Goal: Task Accomplishment & Management: Use online tool/utility

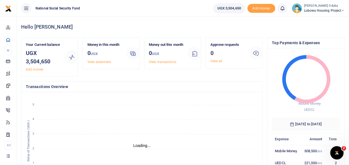
scroll to position [4, 4]
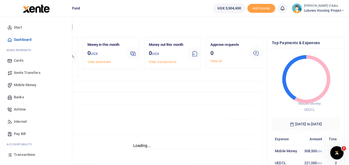
click at [23, 86] on span "Mobile Money" at bounding box center [25, 85] width 22 height 6
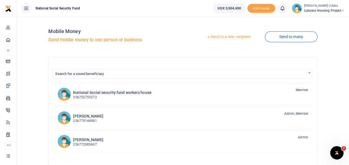
click at [219, 37] on link "Send to a new recipient" at bounding box center [228, 37] width 72 height 10
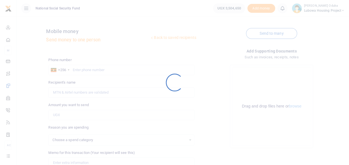
select select
